Goal: Information Seeking & Learning: Learn about a topic

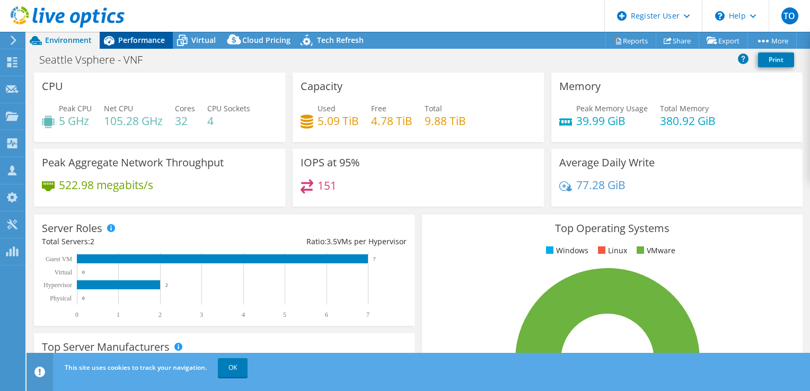
click at [134, 38] on span "Performance" at bounding box center [141, 40] width 47 height 10
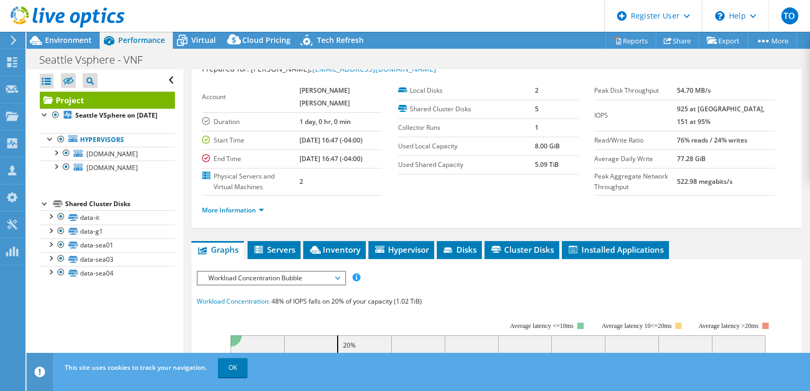
scroll to position [53, 0]
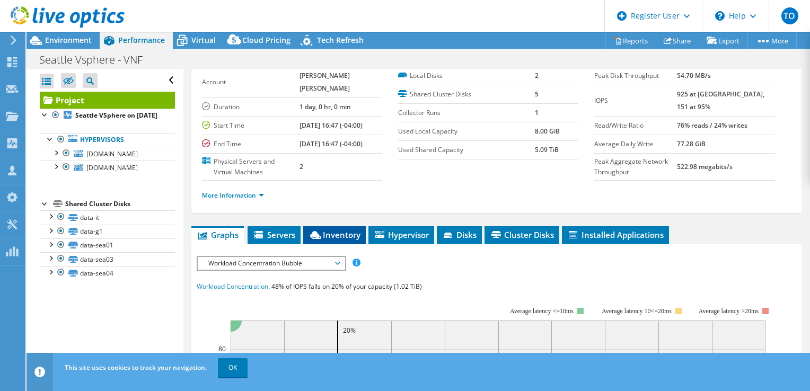
click at [343, 240] on span "Inventory" at bounding box center [334, 234] width 52 height 11
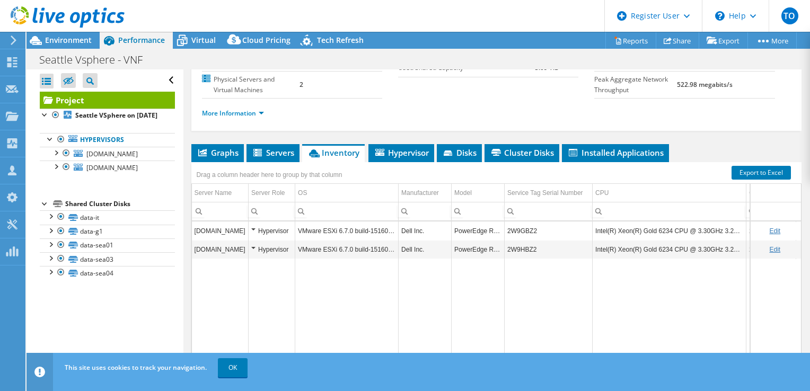
scroll to position [159, 0]
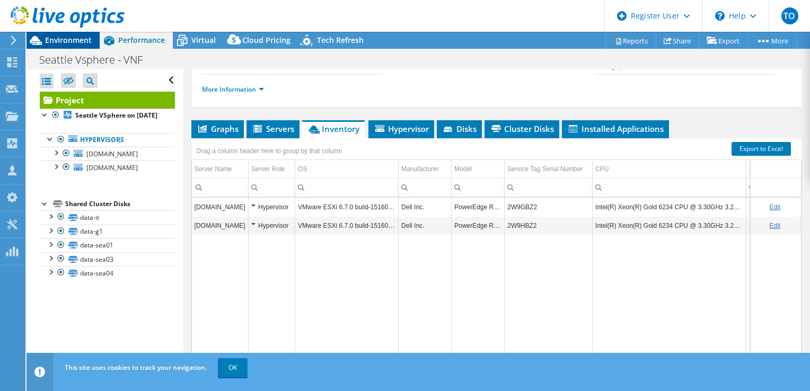
click at [74, 42] on span "Environment" at bounding box center [68, 40] width 47 height 10
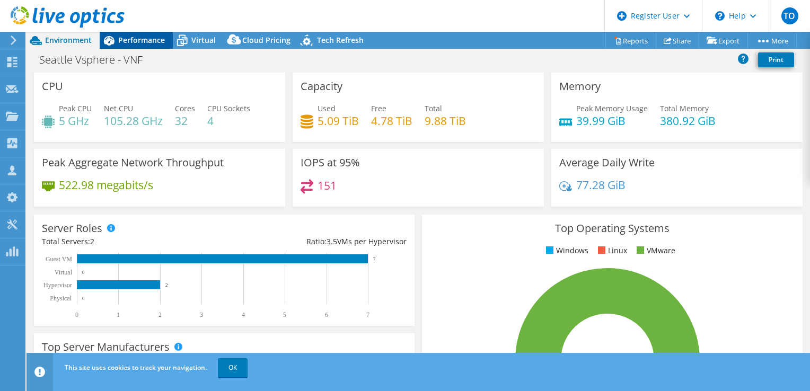
click at [162, 40] on span "Performance" at bounding box center [141, 40] width 47 height 10
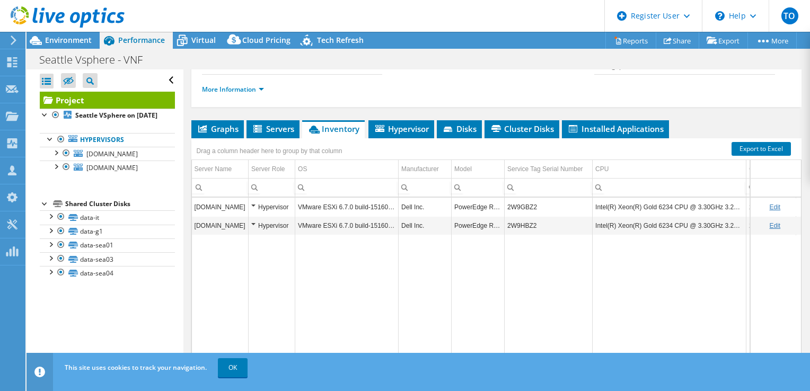
click at [371, 151] on div "Drag a column header here to group by that column" at bounding box center [496, 145] width 610 height 14
click at [388, 134] on span "Hypervisor" at bounding box center [401, 128] width 55 height 11
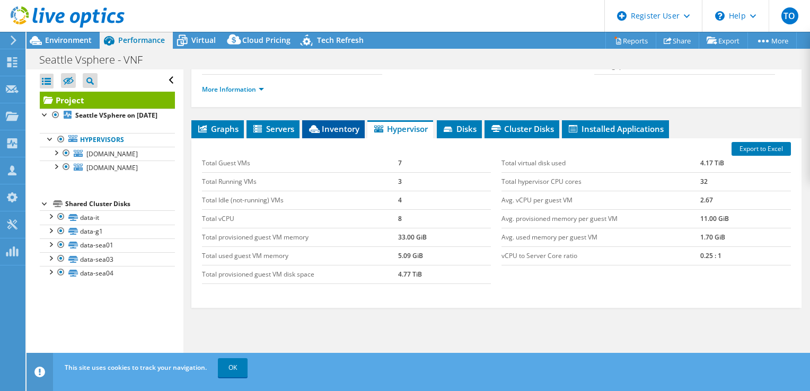
click at [340, 134] on span "Inventory" at bounding box center [333, 128] width 52 height 11
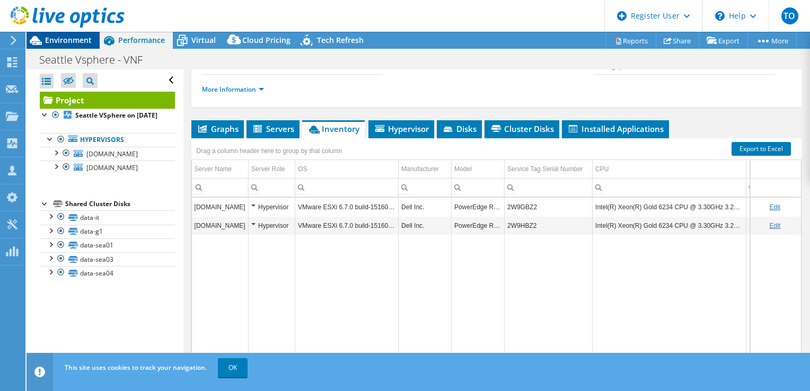
click at [77, 40] on span "Environment" at bounding box center [68, 40] width 47 height 10
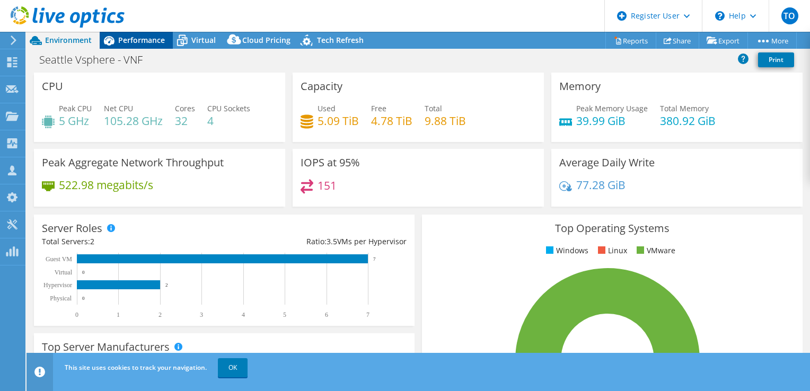
click at [161, 42] on span "Performance" at bounding box center [141, 40] width 47 height 10
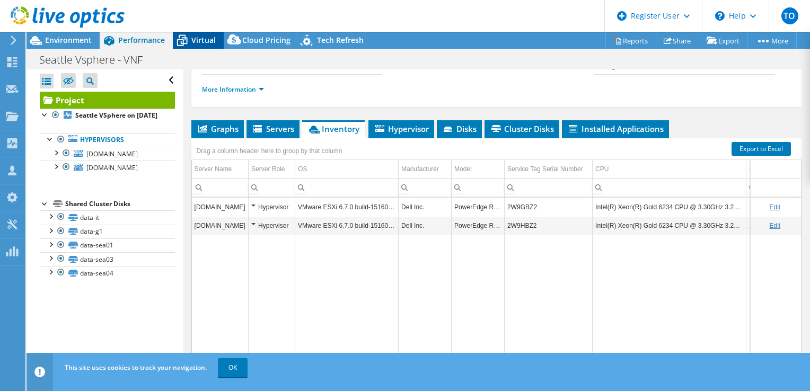
click at [175, 45] on icon at bounding box center [182, 40] width 19 height 19
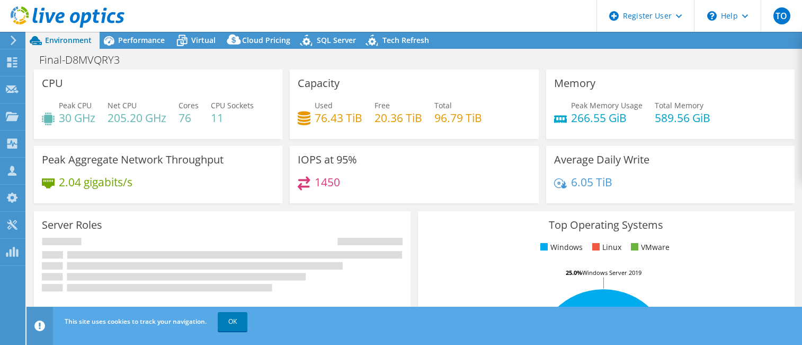
select select "USD"
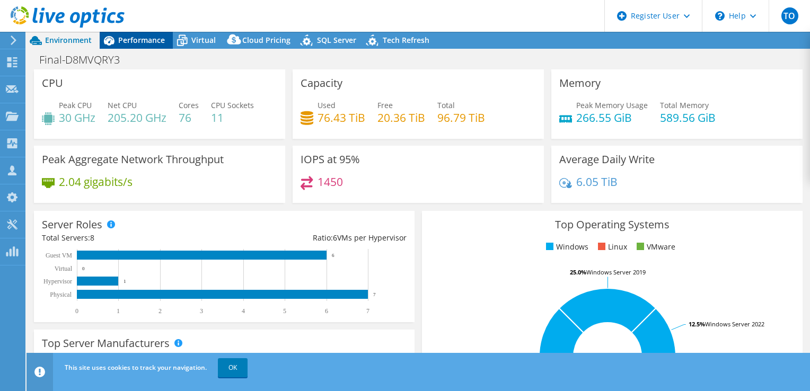
click at [155, 41] on span "Performance" at bounding box center [141, 40] width 47 height 10
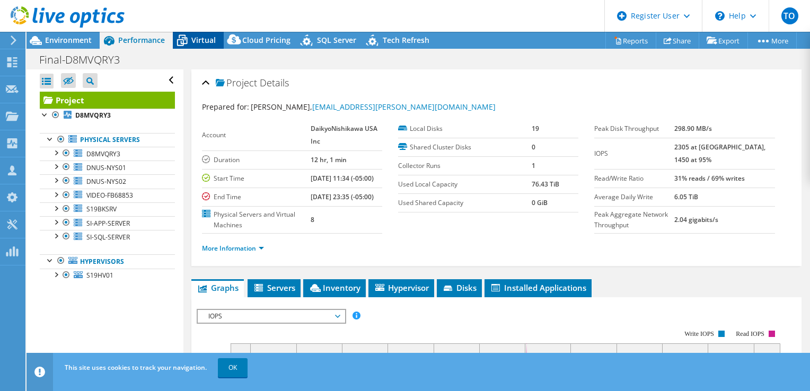
click at [204, 45] on span "Virtual" at bounding box center [203, 40] width 24 height 10
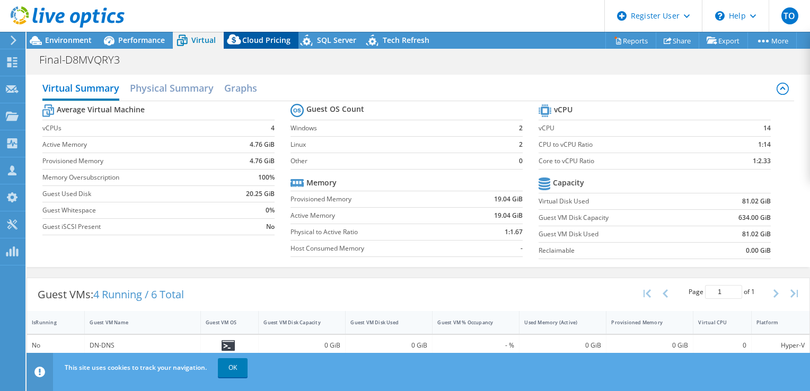
click at [267, 32] on div "Cloud Pricing" at bounding box center [261, 40] width 75 height 17
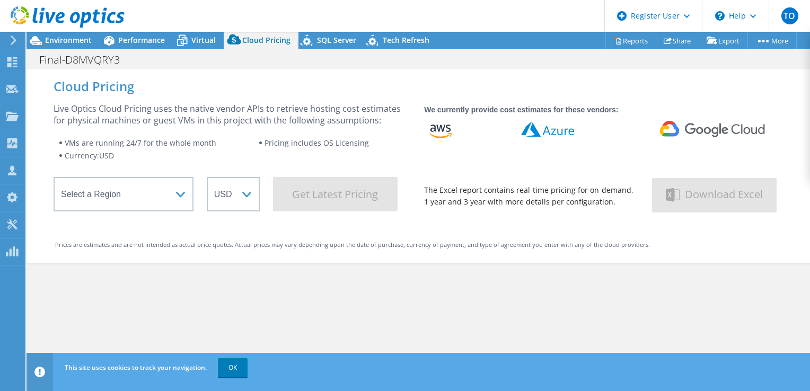
click at [295, 41] on div "Cloud Pricing" at bounding box center [261, 40] width 75 height 17
click at [307, 40] on icon at bounding box center [307, 42] width 19 height 22
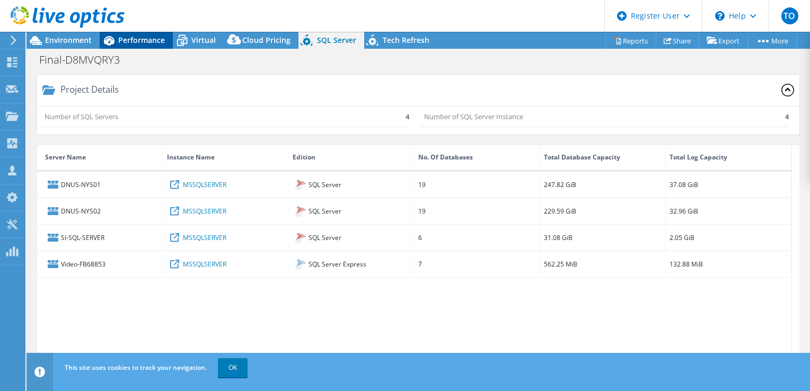
click at [157, 42] on span "Performance" at bounding box center [141, 40] width 47 height 10
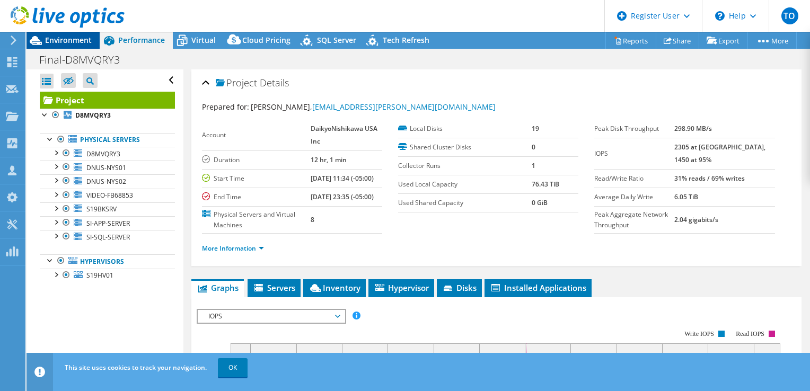
click at [83, 42] on span "Environment" at bounding box center [68, 40] width 47 height 10
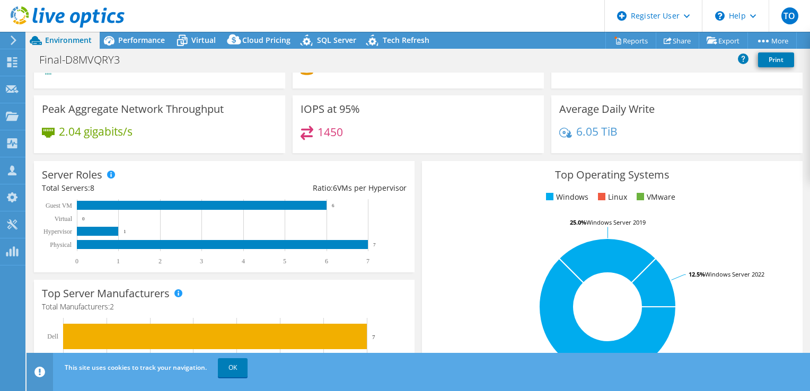
scroll to position [53, 0]
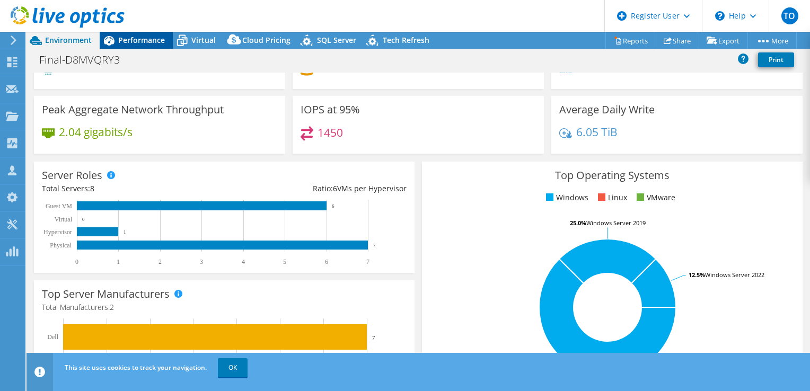
click at [143, 41] on span "Performance" at bounding box center [141, 40] width 47 height 10
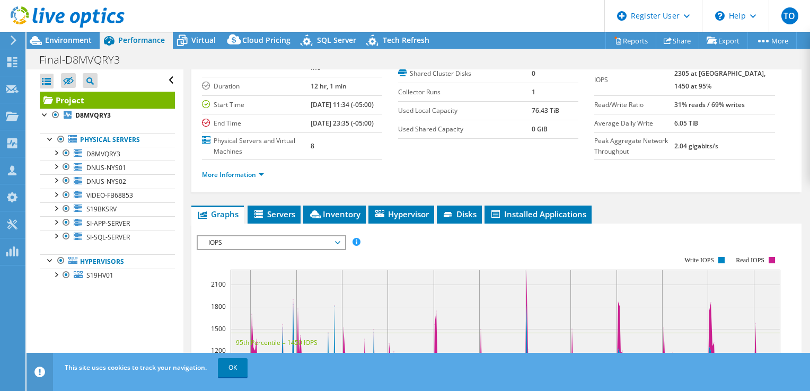
scroll to position [159, 0]
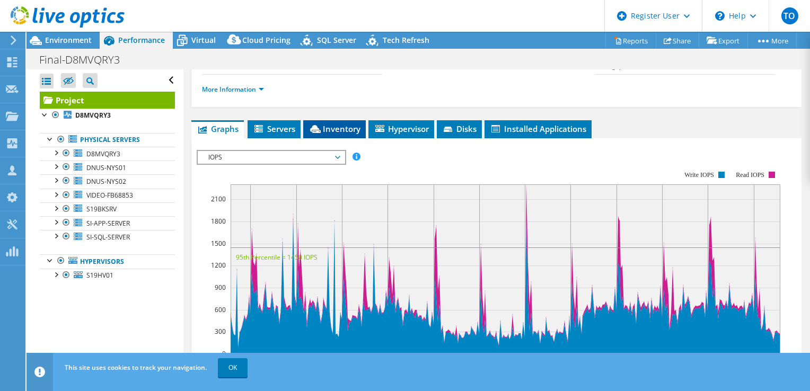
click at [346, 138] on li "Inventory" at bounding box center [334, 129] width 63 height 18
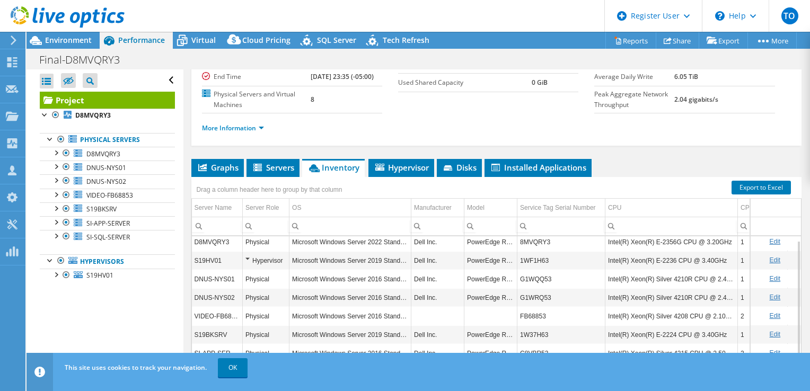
scroll to position [216, 0]
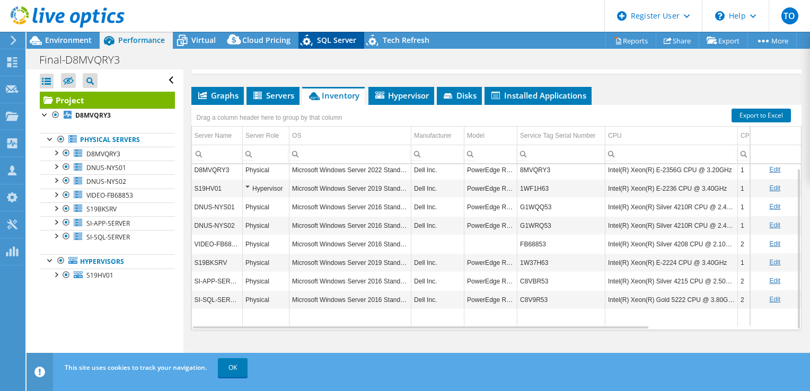
click at [356, 34] on div "SQL Server" at bounding box center [331, 40] width 66 height 17
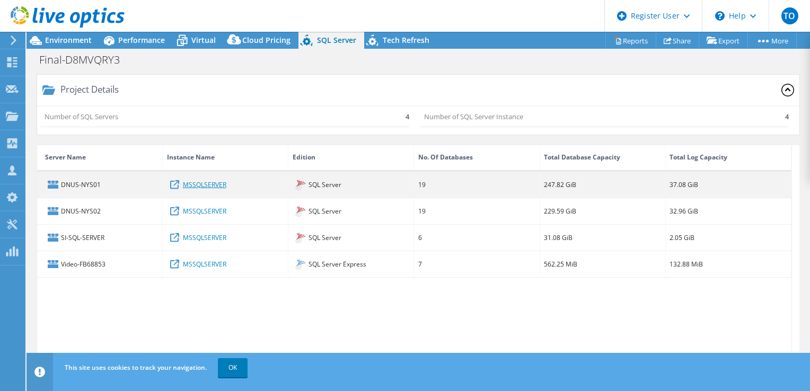
click at [196, 189] on link "MSSQLSERVER" at bounding box center [204, 185] width 43 height 12
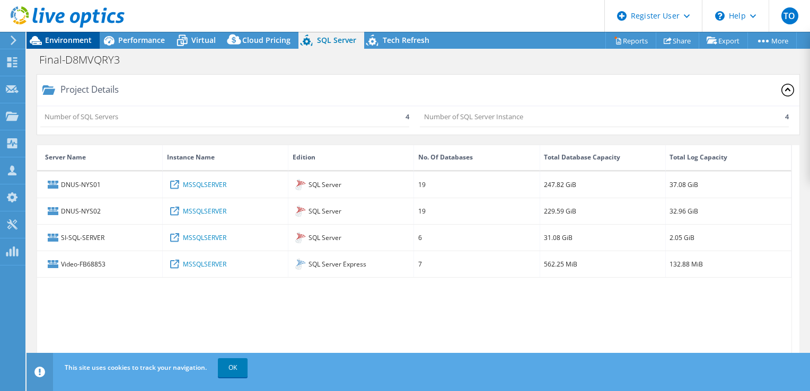
click at [88, 36] on span "Environment" at bounding box center [68, 40] width 47 height 10
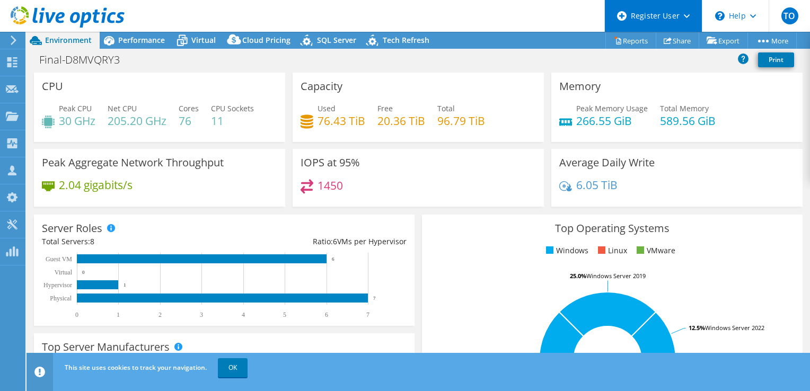
scroll to position [4, 0]
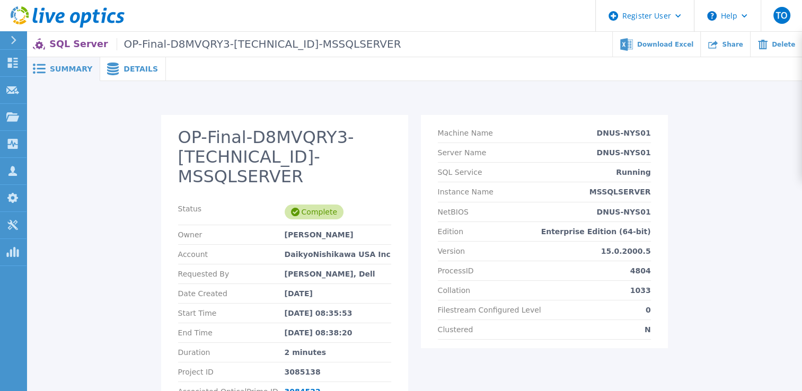
click at [124, 63] on div "Details" at bounding box center [133, 69] width 66 height 24
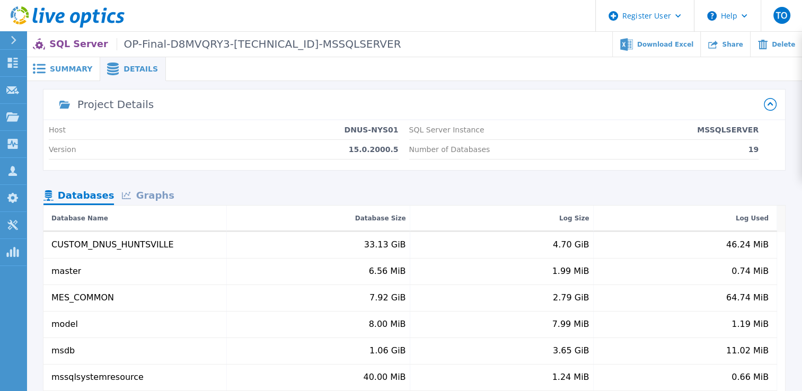
click at [158, 195] on div "Graphs" at bounding box center [148, 196] width 68 height 19
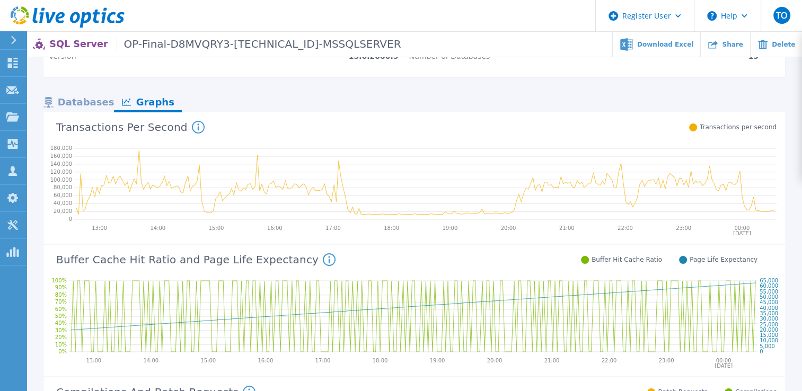
scroll to position [80, 0]
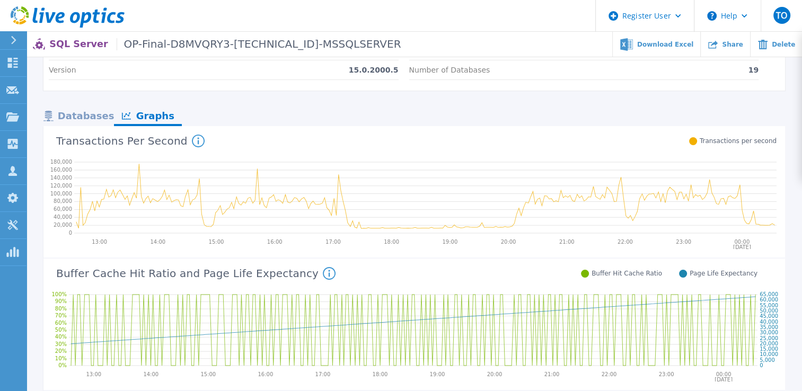
click at [90, 119] on div "Databases" at bounding box center [78, 117] width 70 height 19
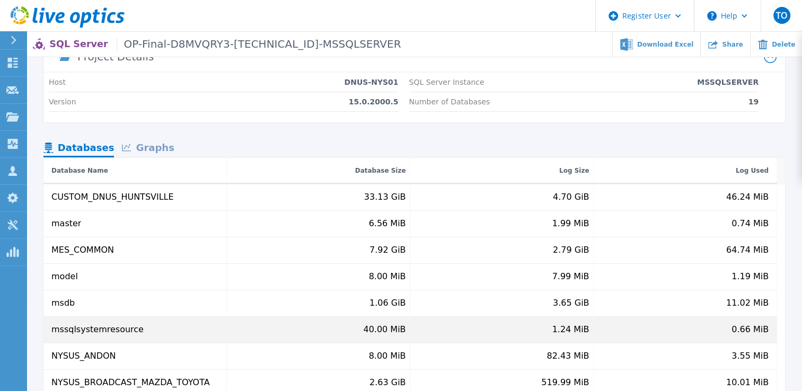
scroll to position [0, 0]
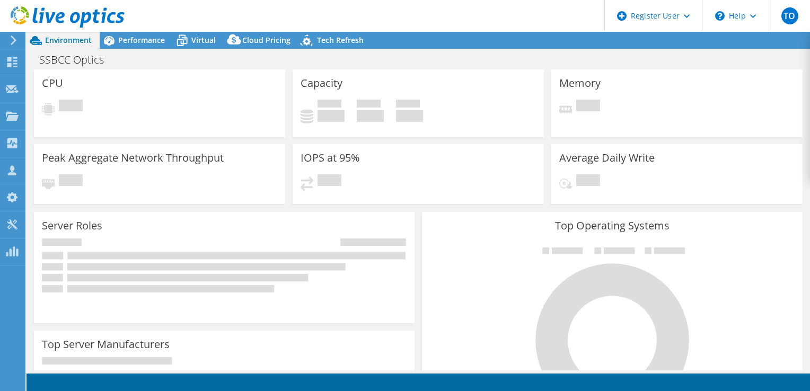
select select "USD"
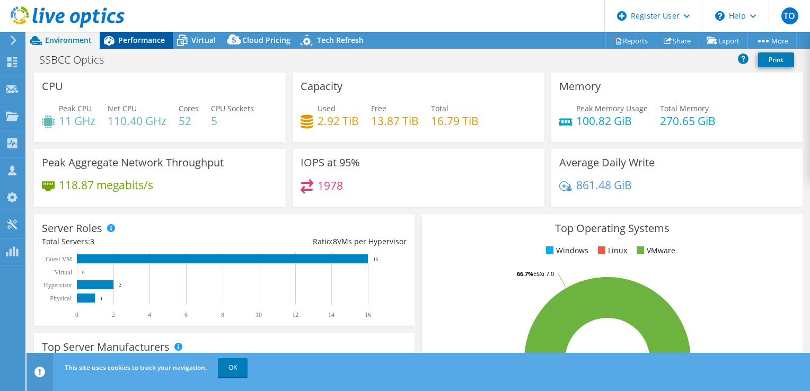
click at [143, 38] on span "Performance" at bounding box center [141, 40] width 47 height 10
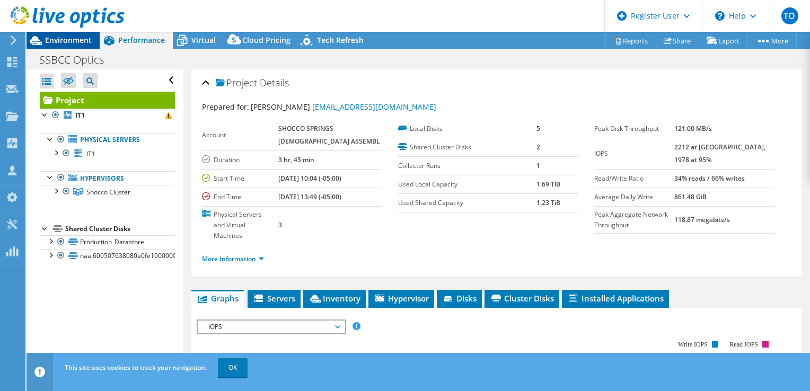
click at [57, 38] on span "Environment" at bounding box center [68, 40] width 47 height 10
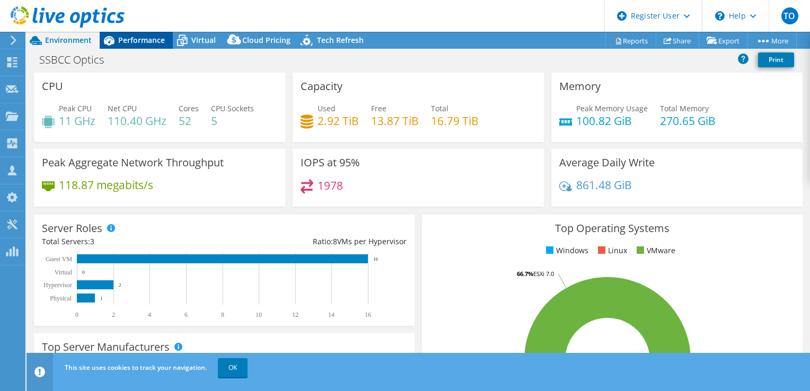
click at [145, 40] on span "Performance" at bounding box center [141, 40] width 47 height 10
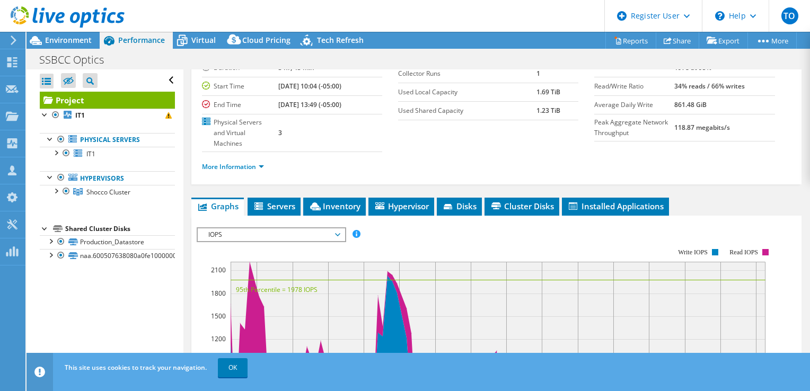
scroll to position [265, 0]
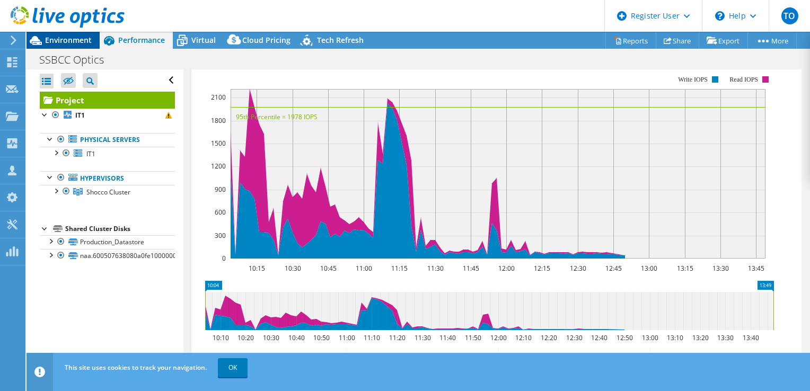
click at [85, 46] on div "Environment" at bounding box center [63, 40] width 73 height 17
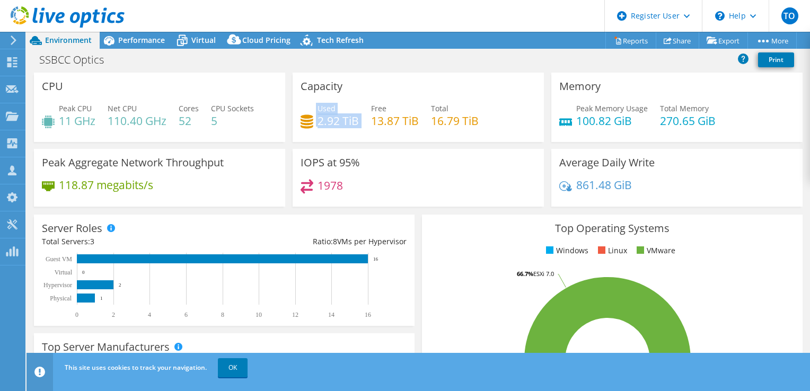
drag, startPoint x: 313, startPoint y: 118, endPoint x: 360, endPoint y: 126, distance: 47.8
click at [360, 126] on div "Used 2.92 TiB Free 13.87 TiB Total 16.79 TiB" at bounding box center [418, 120] width 235 height 34
drag, startPoint x: 360, startPoint y: 126, endPoint x: 360, endPoint y: 139, distance: 12.7
click at [360, 139] on div "Capacity Used 2.92 TiB Free 13.87 TiB Total 16.79 TiB" at bounding box center [418, 107] width 251 height 69
click at [166, 43] on div "Performance" at bounding box center [136, 40] width 73 height 17
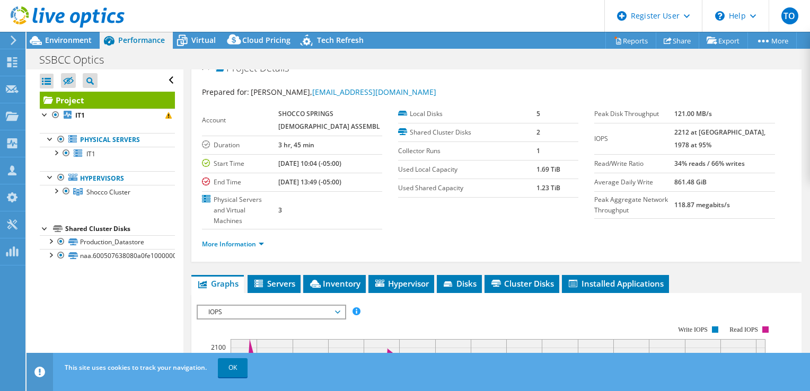
scroll to position [0, 0]
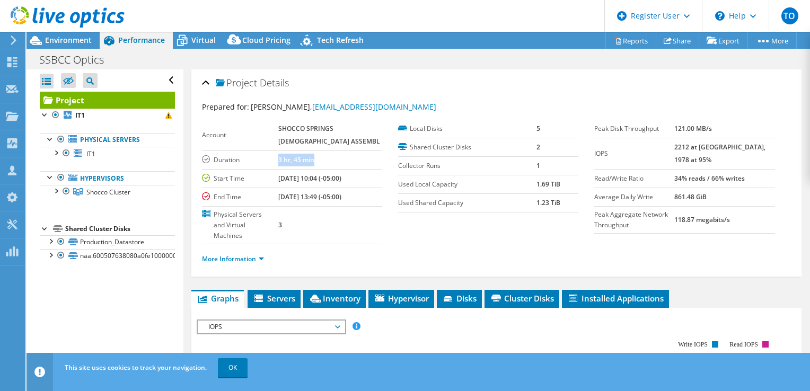
drag, startPoint x: 290, startPoint y: 161, endPoint x: 360, endPoint y: 162, distance: 70.5
click at [360, 162] on tr "Duration 3 hr, 45 min" at bounding box center [292, 160] width 180 height 19
click at [359, 158] on td "3 hr, 45 min" at bounding box center [330, 160] width 104 height 19
click at [248, 321] on span "IOPS" at bounding box center [271, 327] width 136 height 13
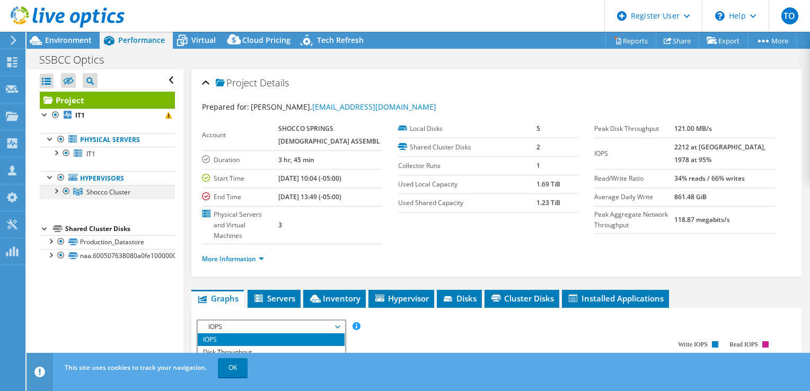
click at [53, 196] on link "Shocco Cluster" at bounding box center [107, 192] width 135 height 14
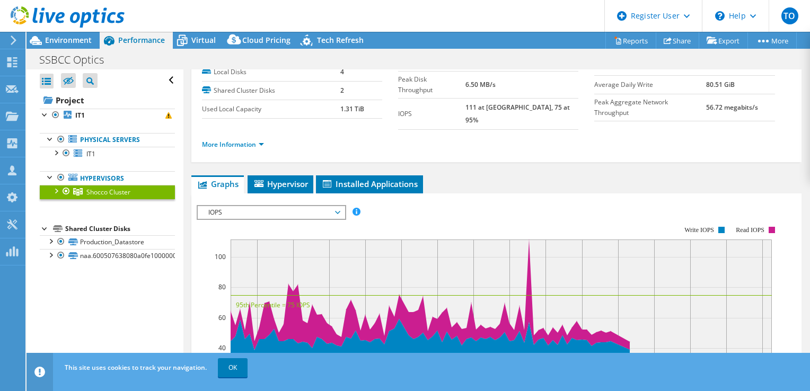
scroll to position [53, 0]
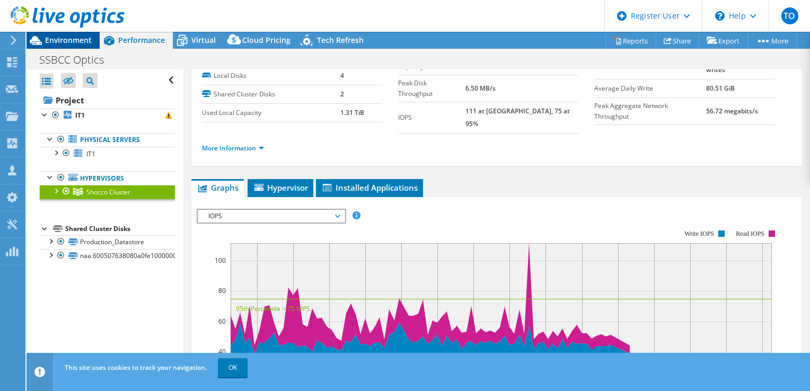
click at [82, 39] on span "Environment" at bounding box center [68, 40] width 47 height 10
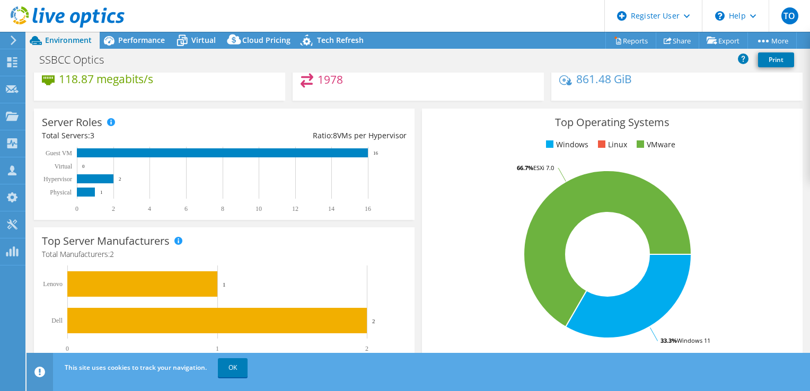
scroll to position [0, 0]
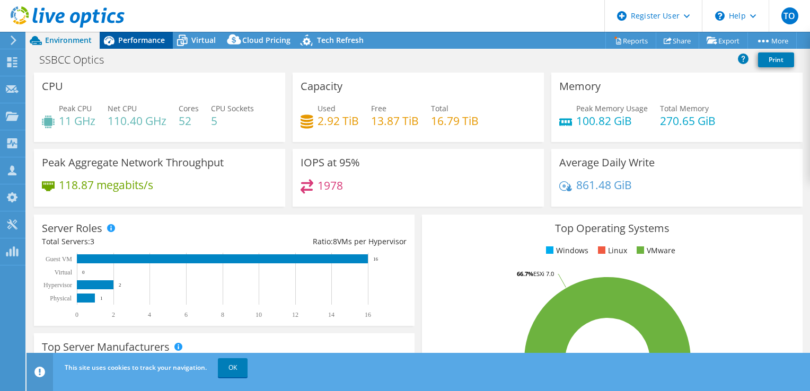
click at [152, 40] on span "Performance" at bounding box center [141, 40] width 47 height 10
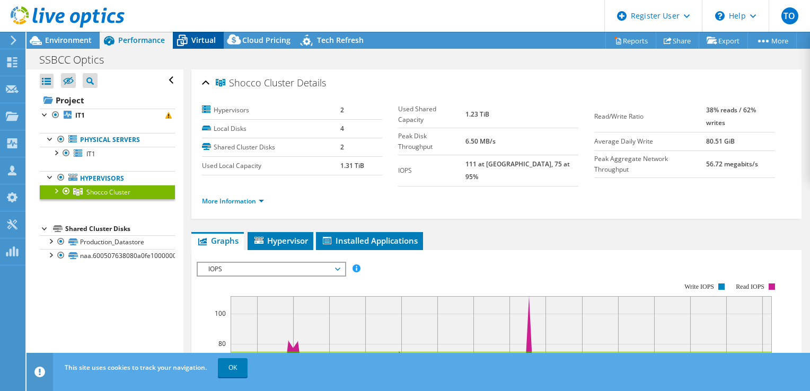
click at [187, 44] on icon at bounding box center [182, 40] width 19 height 19
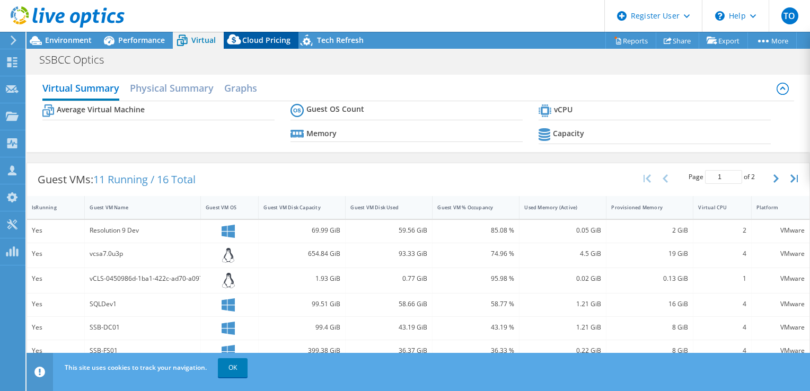
click at [274, 35] on span "Cloud Pricing" at bounding box center [266, 40] width 48 height 10
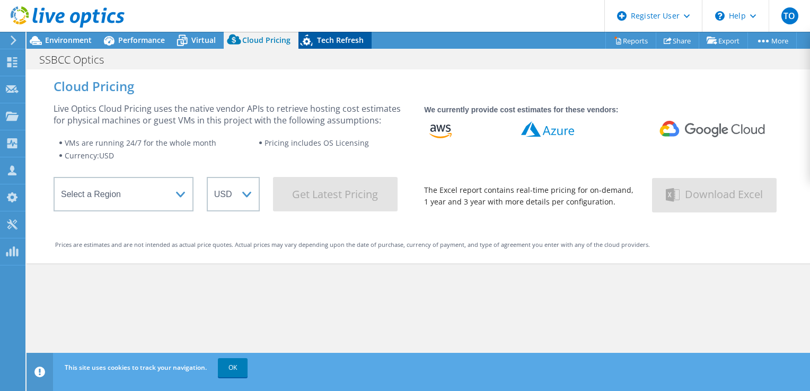
click at [334, 42] on span "Tech Refresh" at bounding box center [340, 40] width 47 height 10
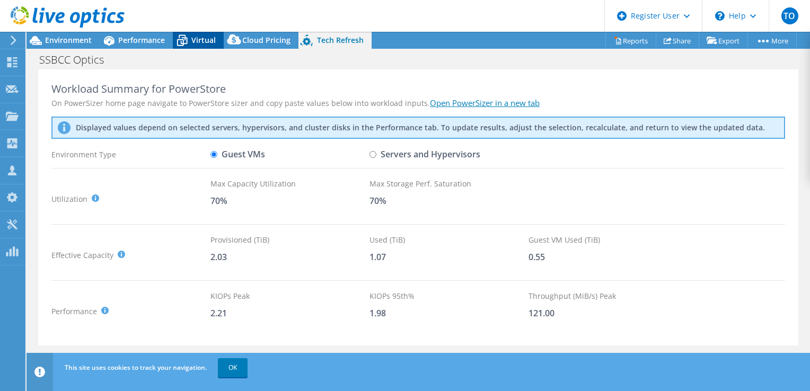
click at [197, 40] on span "Virtual" at bounding box center [203, 40] width 24 height 10
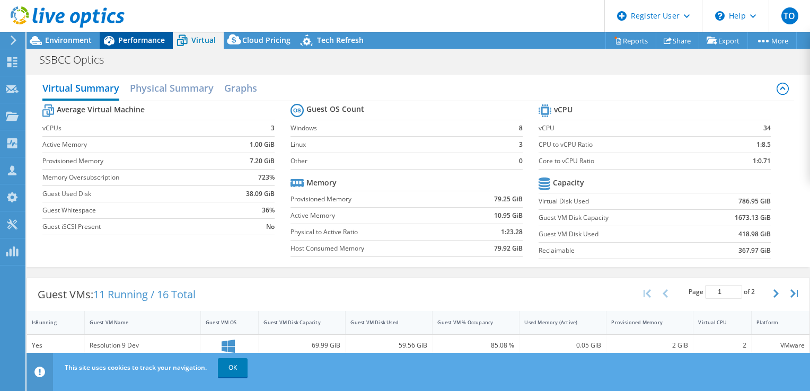
click at [135, 33] on div "Performance" at bounding box center [136, 40] width 73 height 17
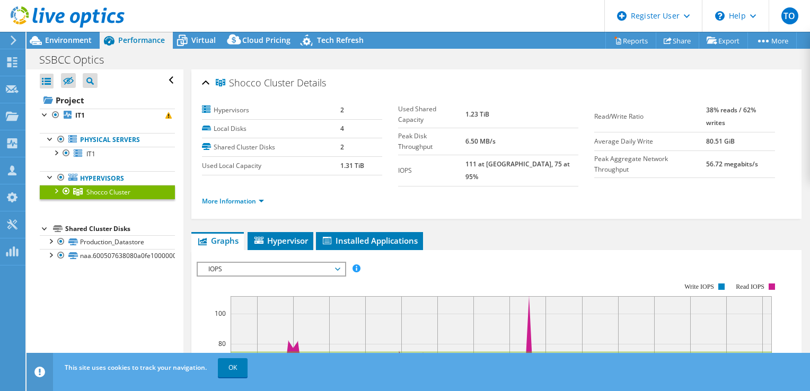
click at [77, 35] on div at bounding box center [62, 18] width 125 height 36
click at [75, 40] on span "Environment" at bounding box center [68, 40] width 47 height 10
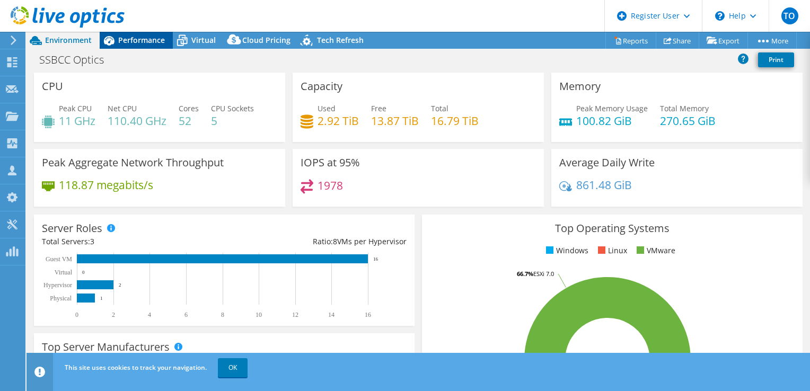
click at [147, 36] on span "Performance" at bounding box center [141, 40] width 47 height 10
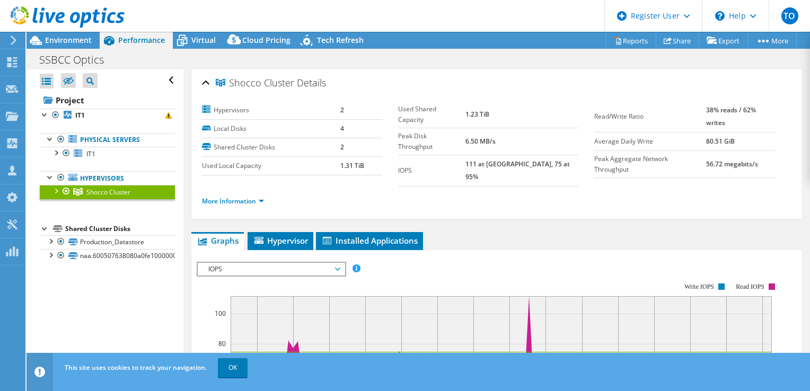
click at [211, 264] on span "IOPS" at bounding box center [271, 269] width 136 height 13
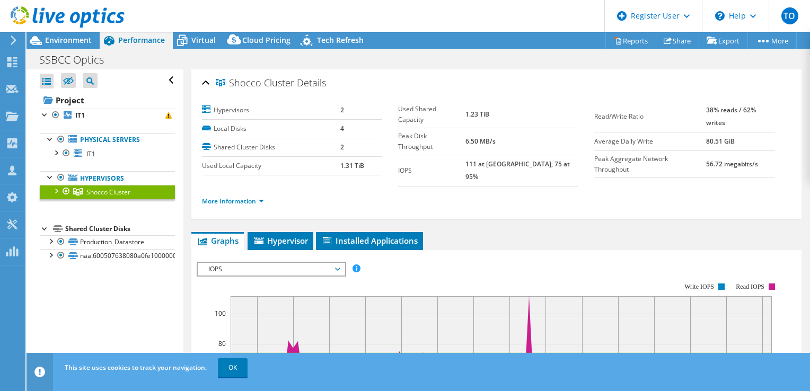
click at [550, 232] on ul "Graphs Servers Inventory Hypervisor Disks Cluster Disks Installed Applications" at bounding box center [496, 241] width 610 height 18
click at [80, 41] on span "Environment" at bounding box center [68, 40] width 47 height 10
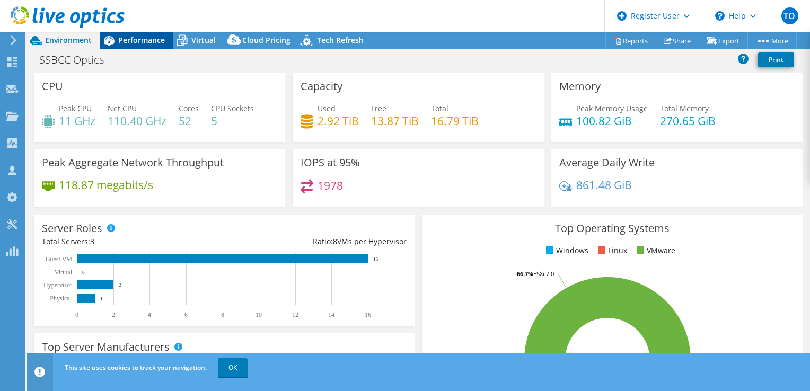
click at [126, 41] on span "Performance" at bounding box center [141, 40] width 47 height 10
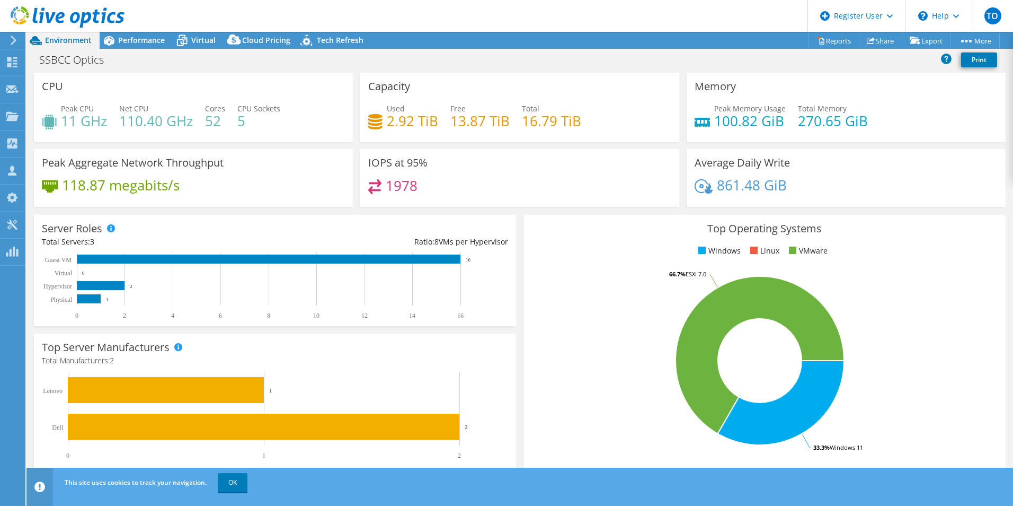
select select "USD"
